Goal: Transaction & Acquisition: Book appointment/travel/reservation

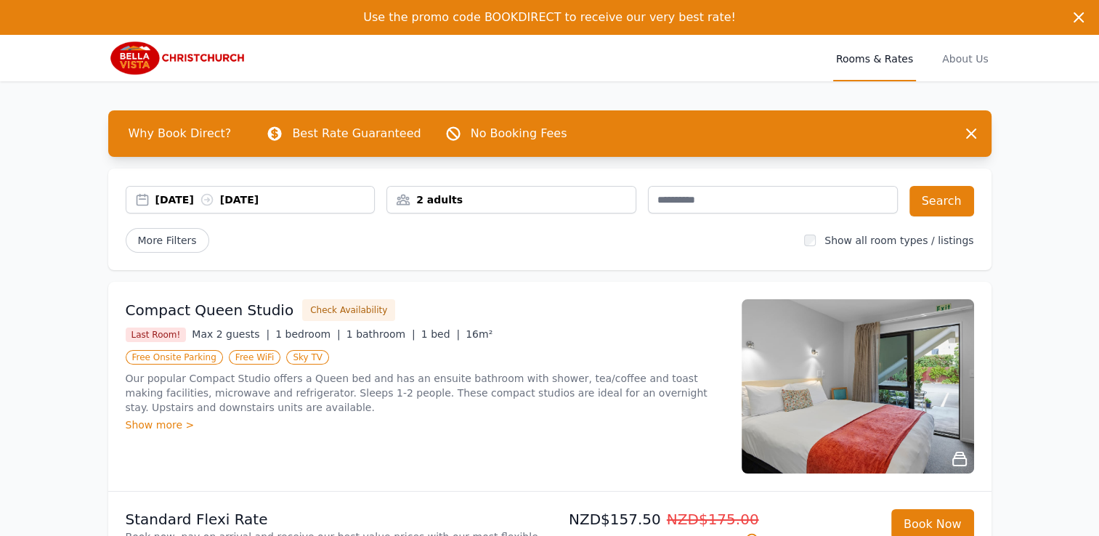
click at [286, 198] on div "[DATE] [DATE]" at bounding box center [264, 199] width 219 height 15
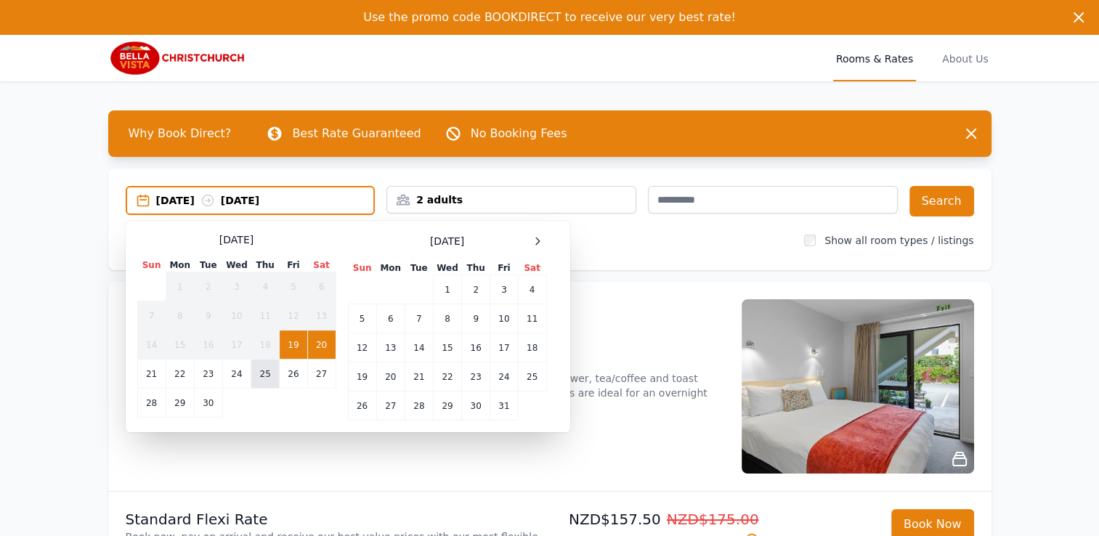
click at [267, 373] on td "25" at bounding box center [265, 374] width 28 height 29
click at [318, 373] on td "27" at bounding box center [321, 374] width 28 height 29
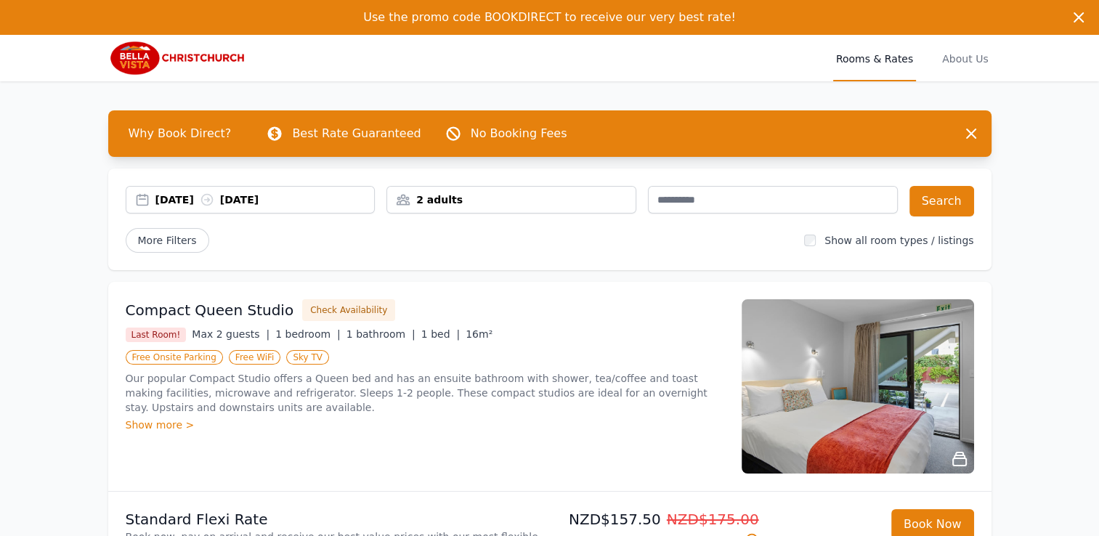
click at [525, 202] on div "2 adults" at bounding box center [511, 199] width 248 height 15
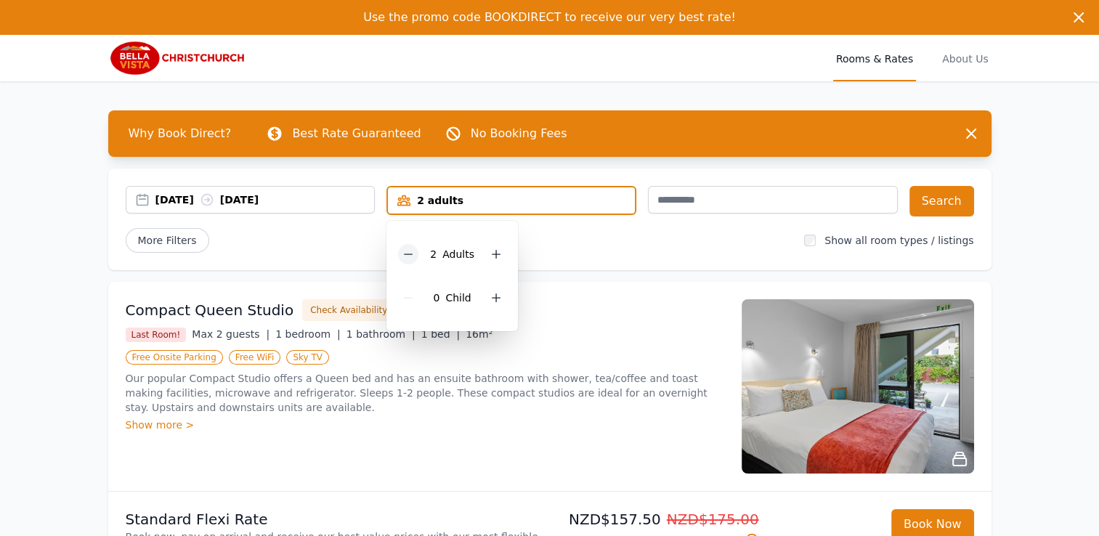
click at [405, 248] on icon at bounding box center [408, 254] width 12 height 12
click at [172, 238] on span "More Filters" at bounding box center [168, 240] width 84 height 25
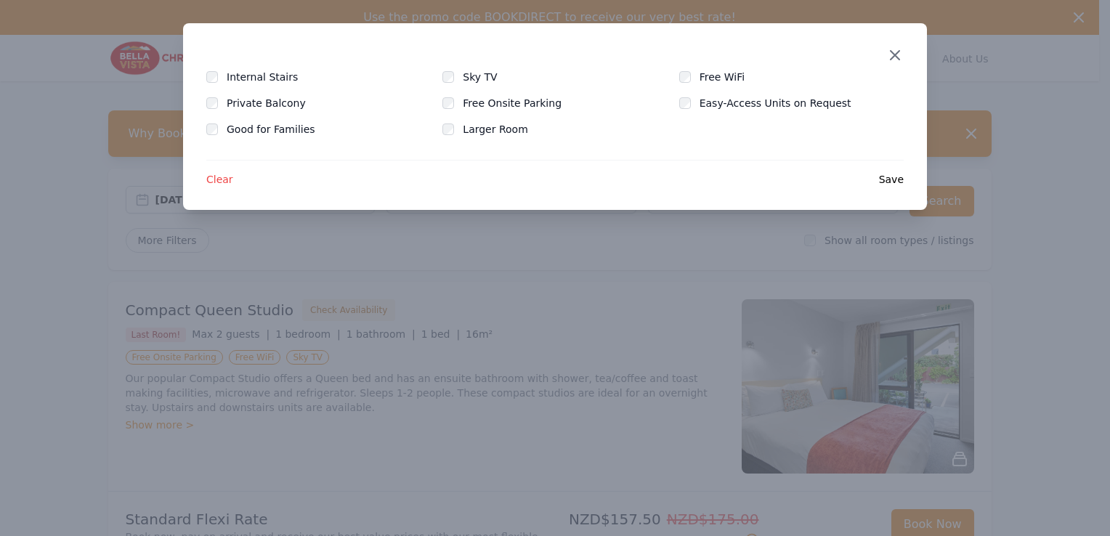
click at [891, 48] on icon "button" at bounding box center [894, 54] width 17 height 17
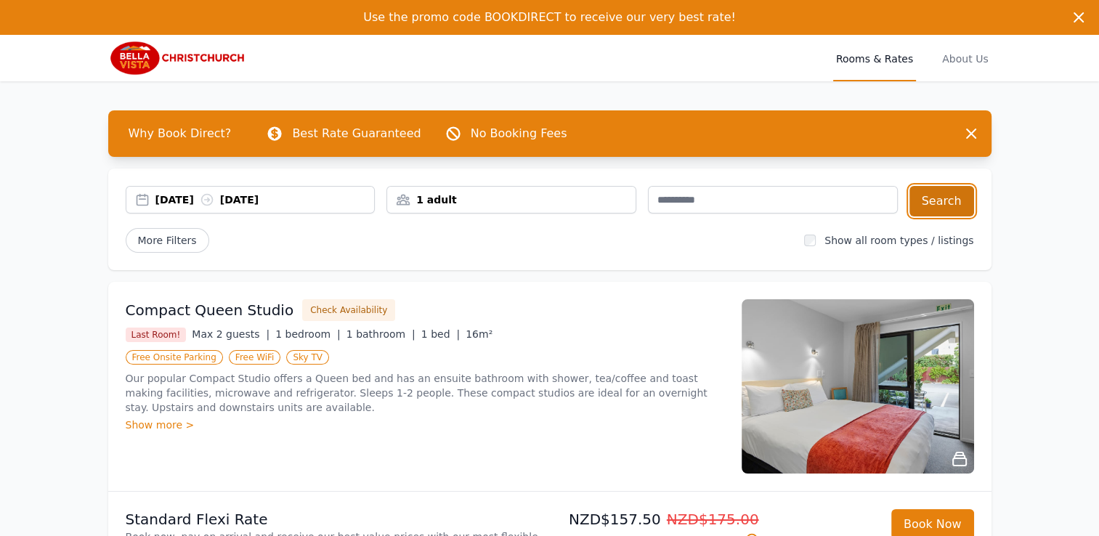
click at [950, 196] on button "Search" at bounding box center [941, 201] width 65 height 31
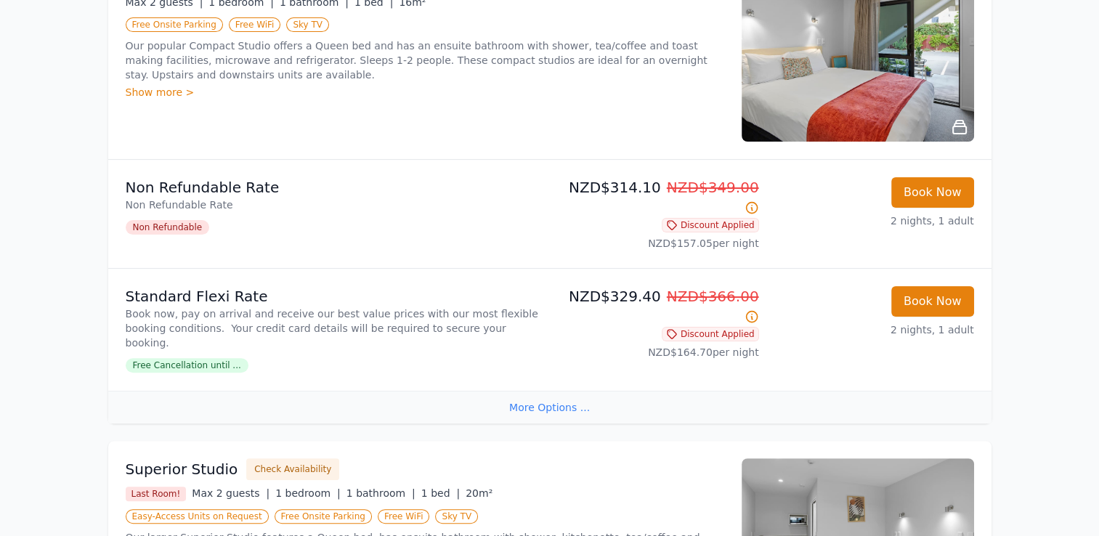
scroll to position [218, 0]
